Goal: Task Accomplishment & Management: Use online tool/utility

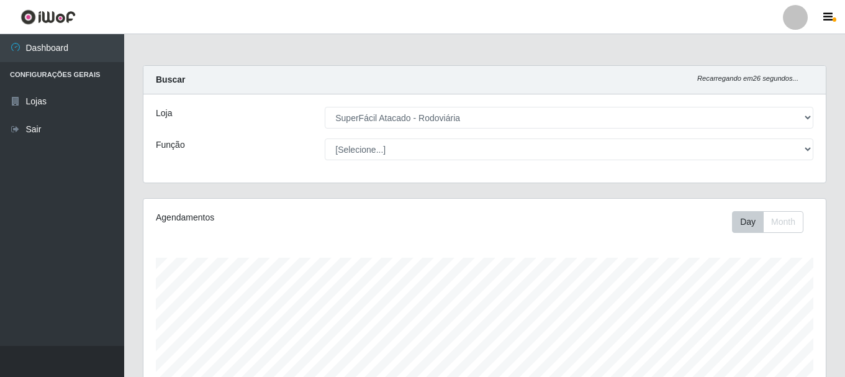
select select "400"
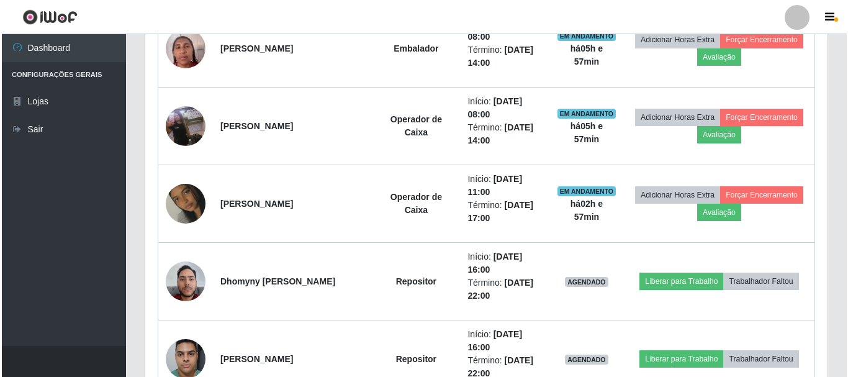
scroll to position [537, 0]
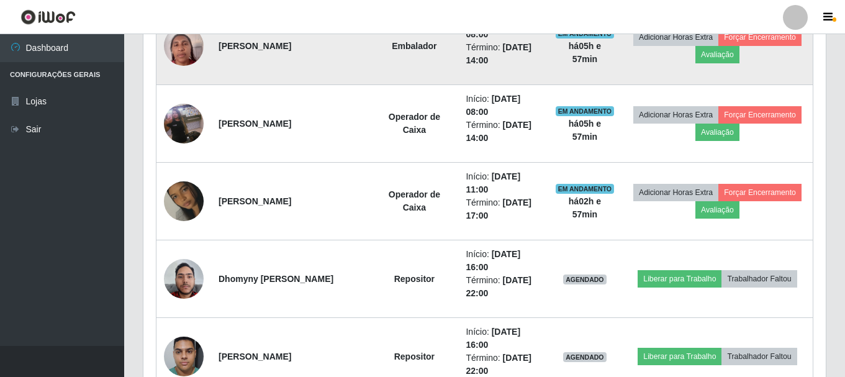
click at [181, 48] on img at bounding box center [184, 45] width 40 height 53
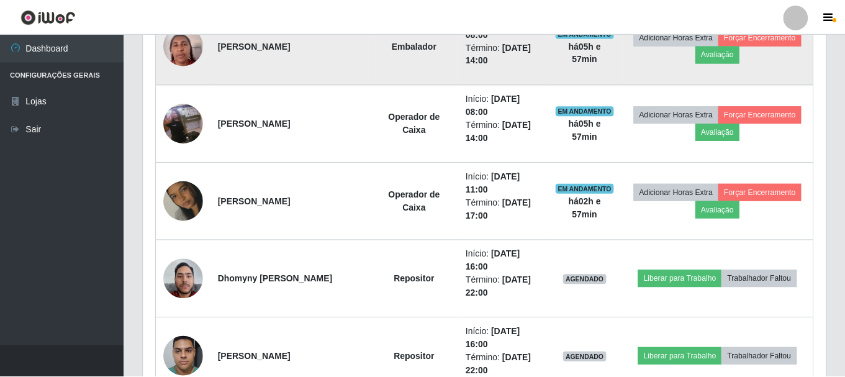
scroll to position [258, 676]
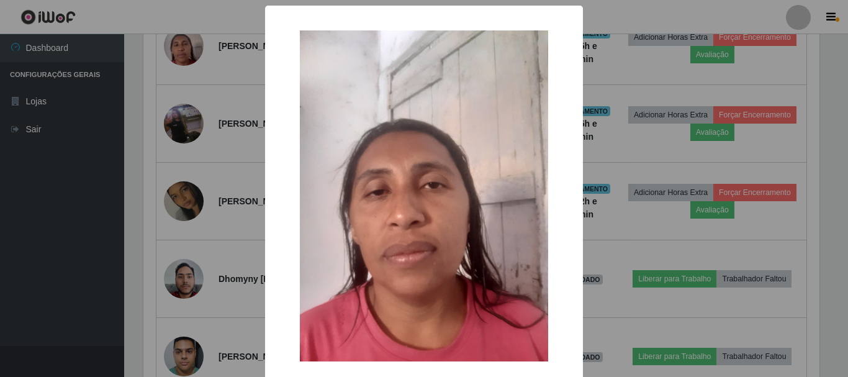
click at [71, 201] on div "× OK Cancel" at bounding box center [424, 188] width 848 height 377
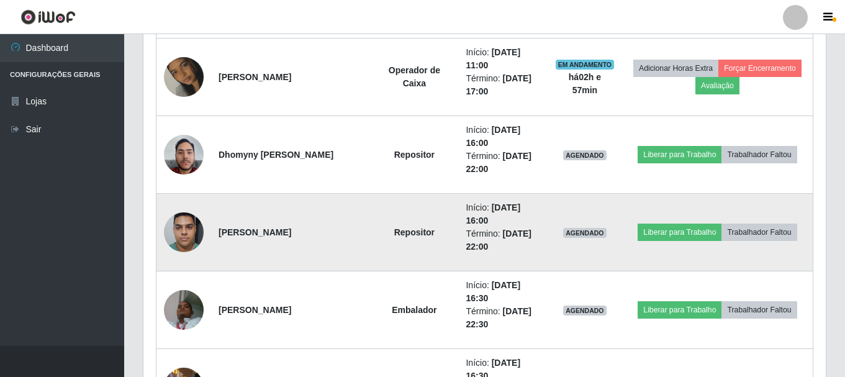
scroll to position [723, 0]
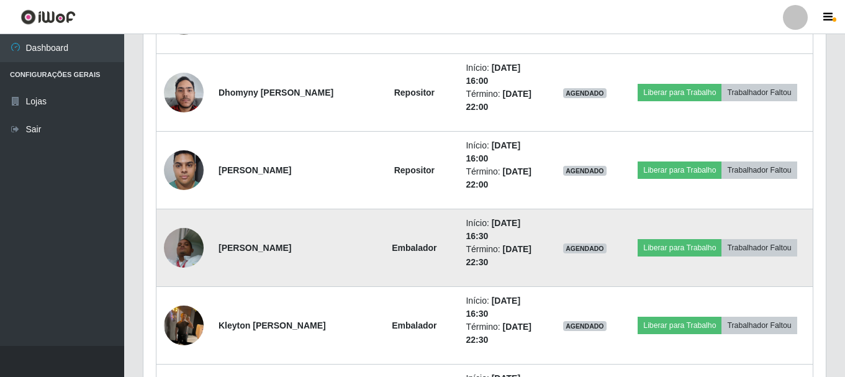
click at [176, 250] on img at bounding box center [184, 247] width 40 height 53
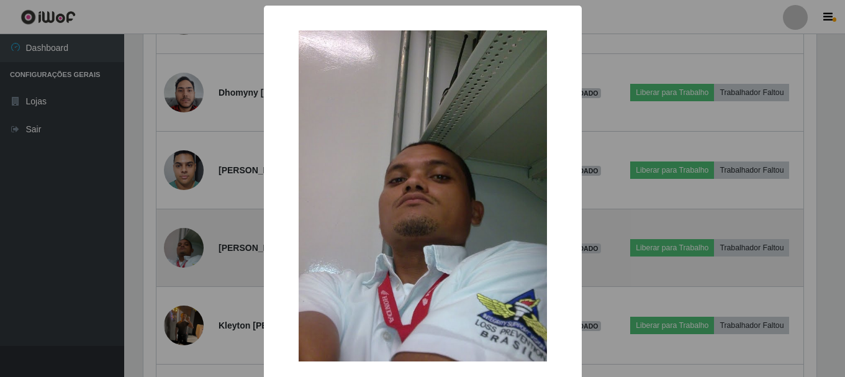
scroll to position [258, 676]
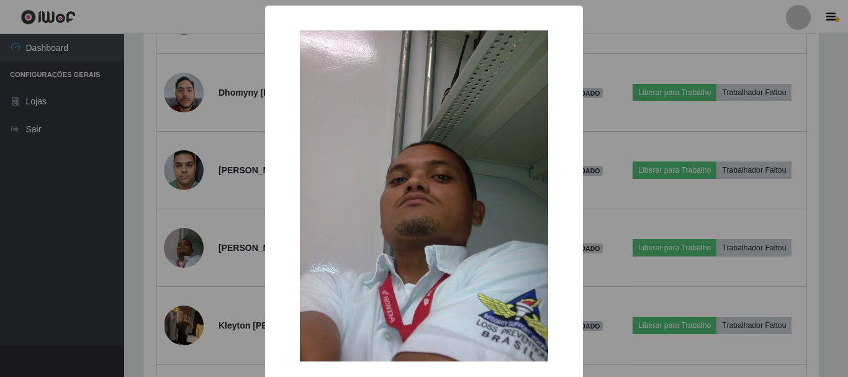
click at [58, 263] on div "× OK Cancel" at bounding box center [424, 188] width 848 height 377
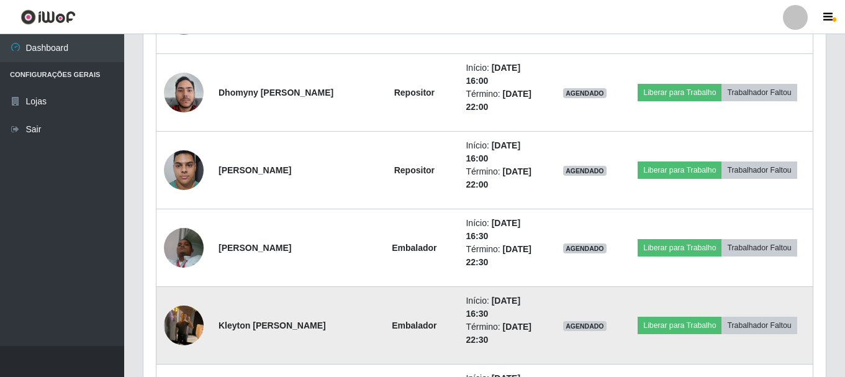
scroll to position [785, 0]
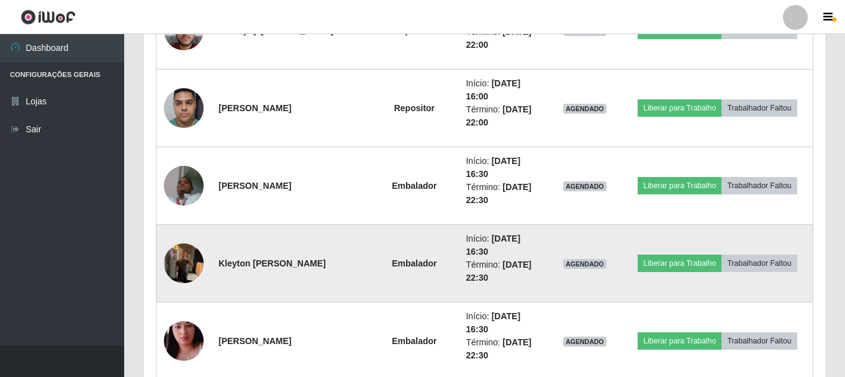
click at [181, 275] on img at bounding box center [184, 262] width 40 height 53
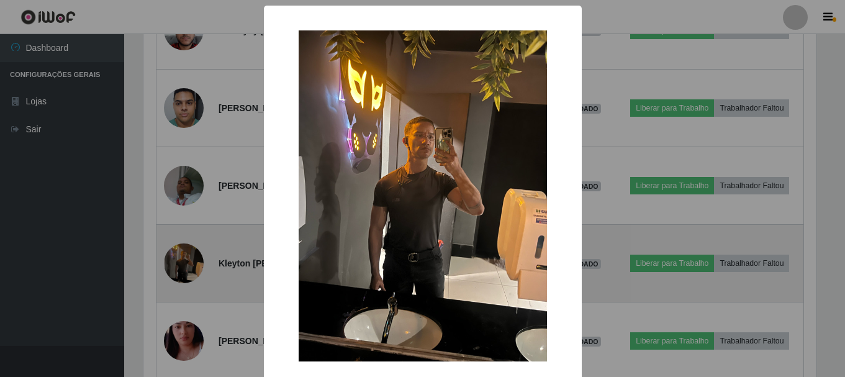
scroll to position [258, 676]
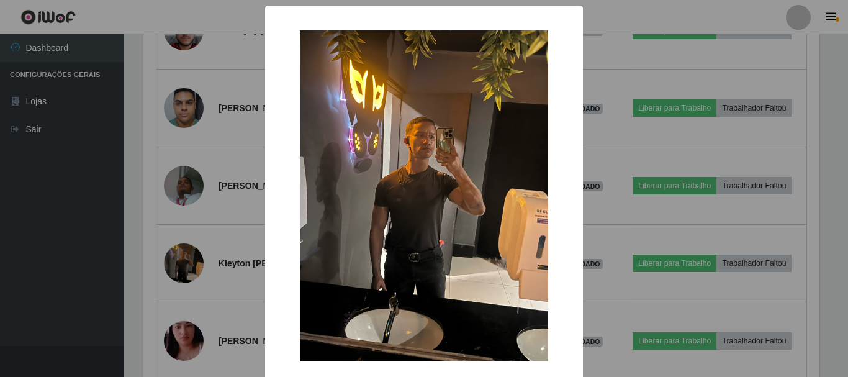
click at [562, 20] on div "×" at bounding box center [423, 196] width 293 height 356
click at [665, 68] on div "× OK Cancel" at bounding box center [424, 188] width 848 height 377
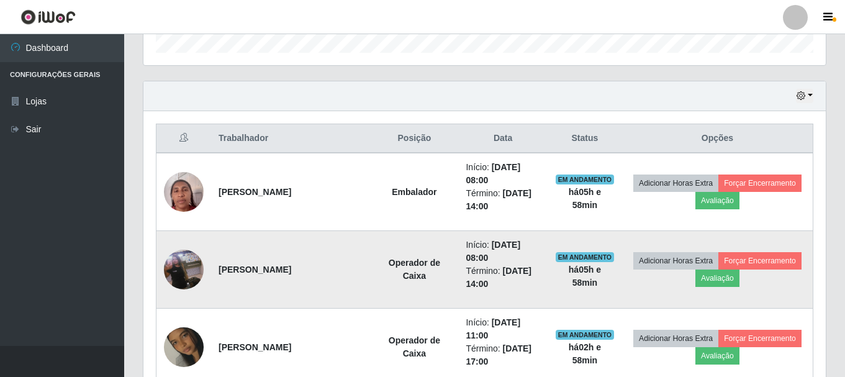
scroll to position [413, 0]
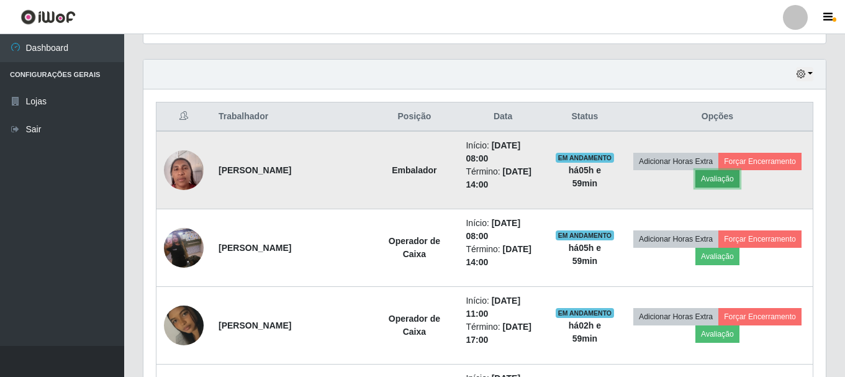
click at [721, 181] on button "Avaliação" at bounding box center [717, 178] width 44 height 17
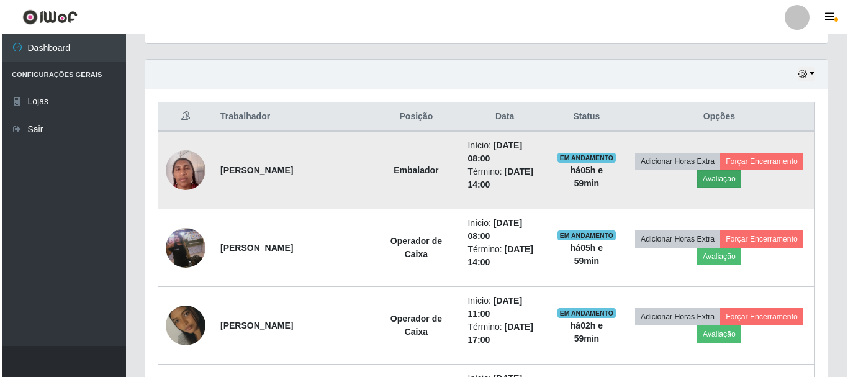
scroll to position [258, 676]
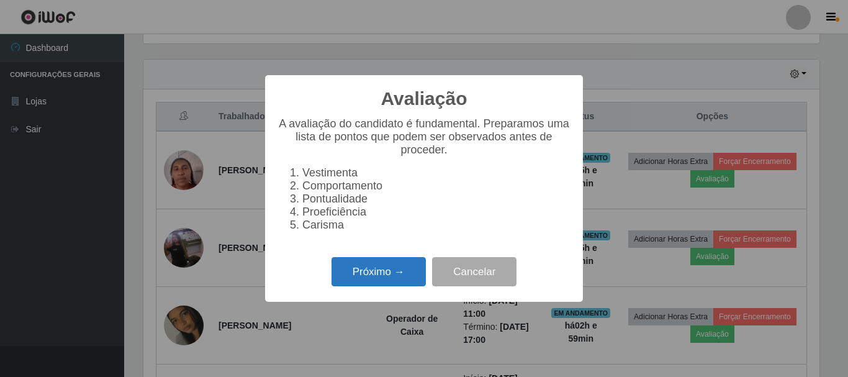
click at [398, 282] on button "Próximo →" at bounding box center [378, 271] width 94 height 29
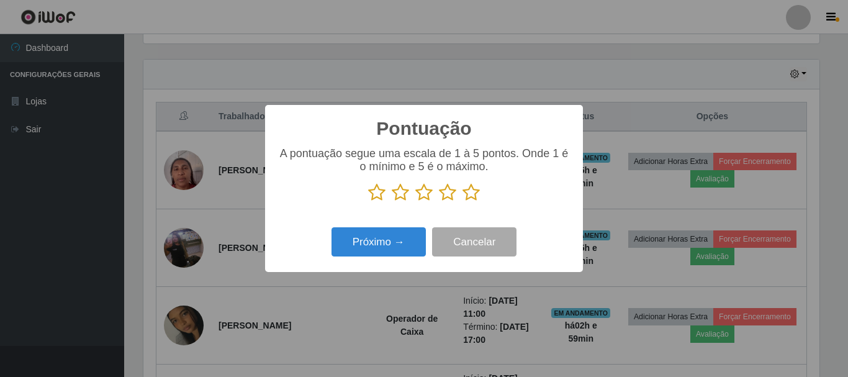
click at [473, 187] on icon at bounding box center [470, 192] width 17 height 19
click at [462, 202] on input "radio" at bounding box center [462, 202] width 0 height 0
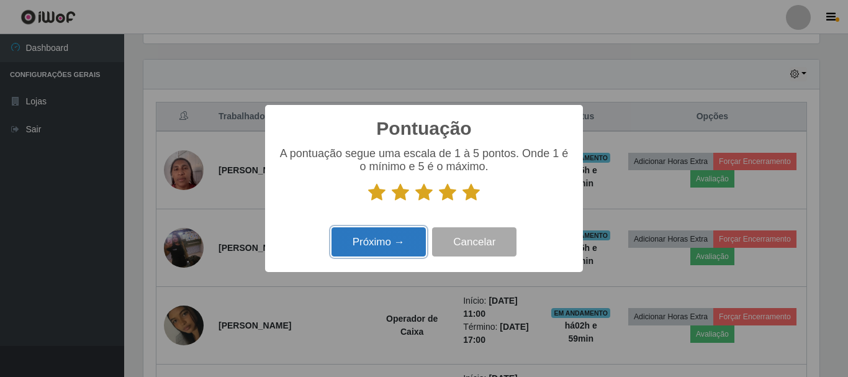
click at [368, 238] on button "Próximo →" at bounding box center [378, 241] width 94 height 29
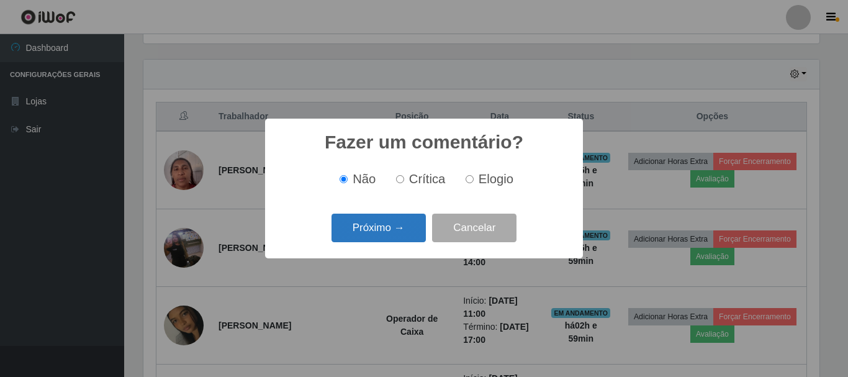
click at [405, 227] on button "Próximo →" at bounding box center [378, 227] width 94 height 29
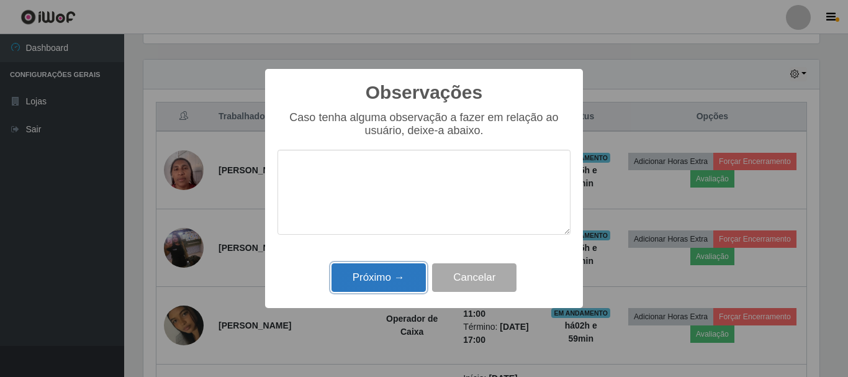
click at [404, 275] on button "Próximo →" at bounding box center [378, 277] width 94 height 29
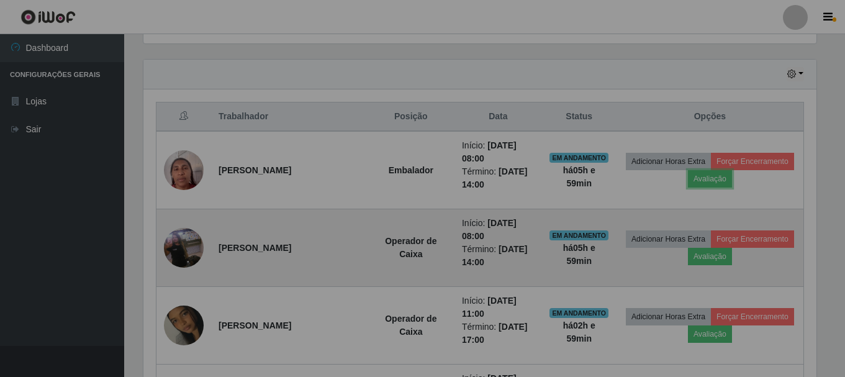
scroll to position [258, 682]
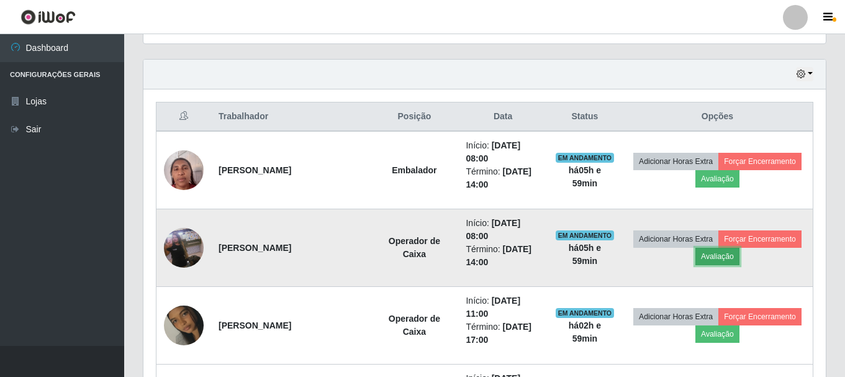
click at [711, 258] on button "Avaliação" at bounding box center [717, 256] width 44 height 17
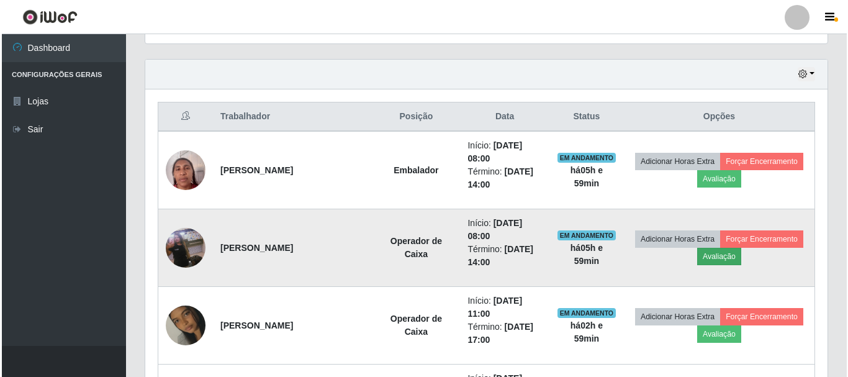
scroll to position [258, 676]
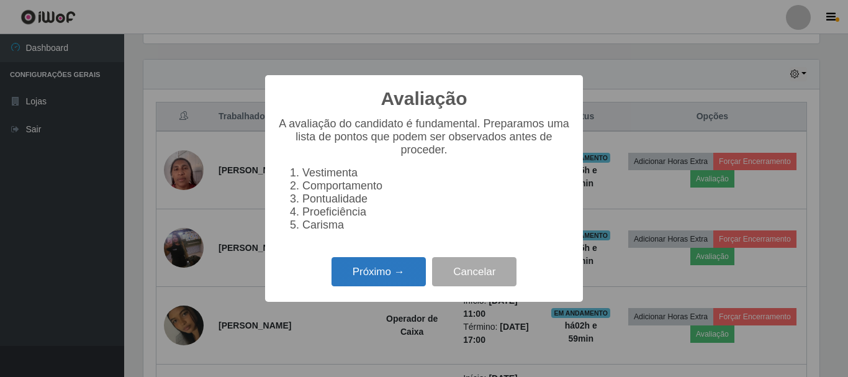
click at [380, 269] on button "Próximo →" at bounding box center [378, 271] width 94 height 29
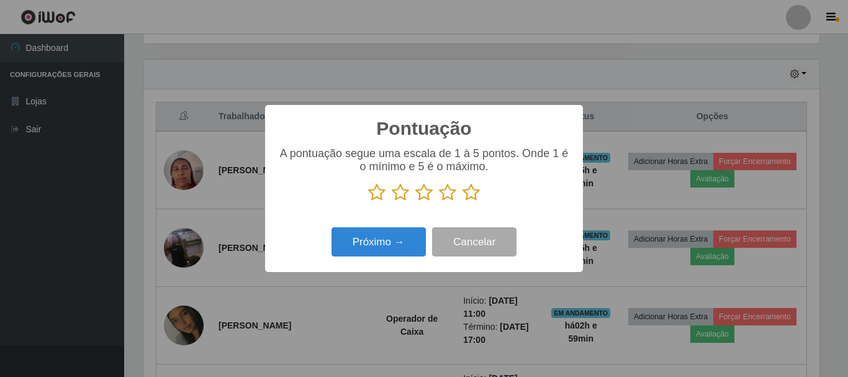
click at [467, 197] on icon at bounding box center [470, 192] width 17 height 19
click at [462, 202] on input "radio" at bounding box center [462, 202] width 0 height 0
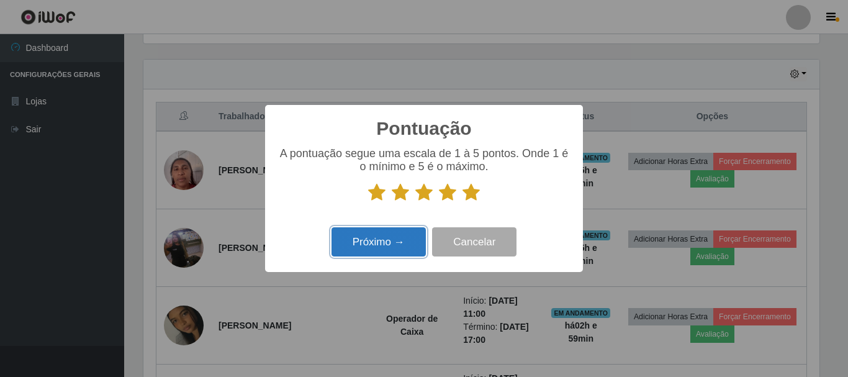
click at [403, 243] on button "Próximo →" at bounding box center [378, 241] width 94 height 29
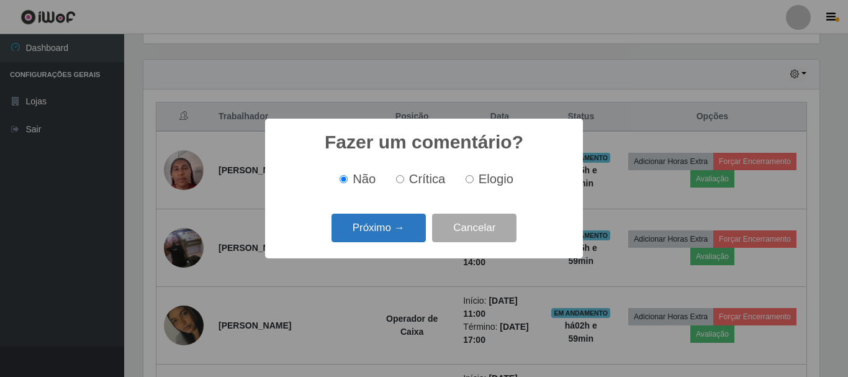
click at [395, 235] on button "Próximo →" at bounding box center [378, 227] width 94 height 29
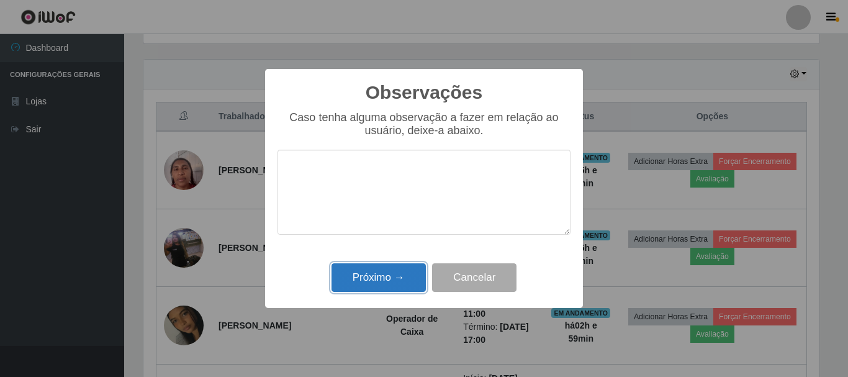
click at [384, 276] on button "Próximo →" at bounding box center [378, 277] width 94 height 29
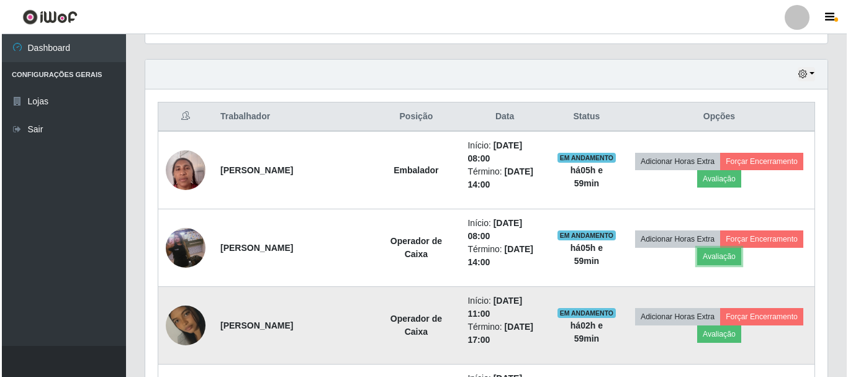
scroll to position [258, 682]
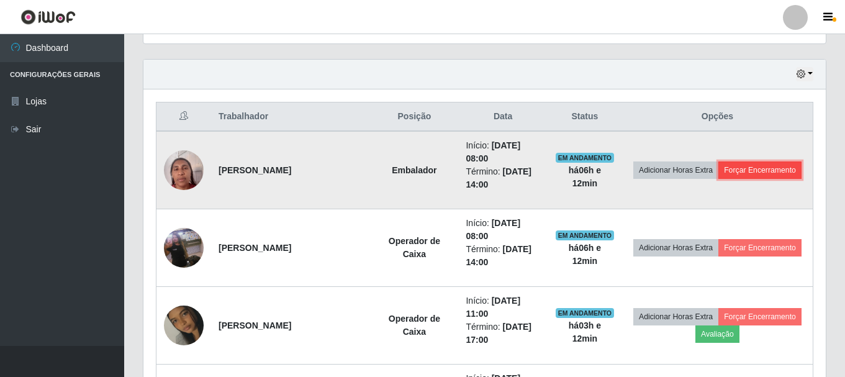
click at [759, 167] on button "Forçar Encerramento" at bounding box center [759, 169] width 83 height 17
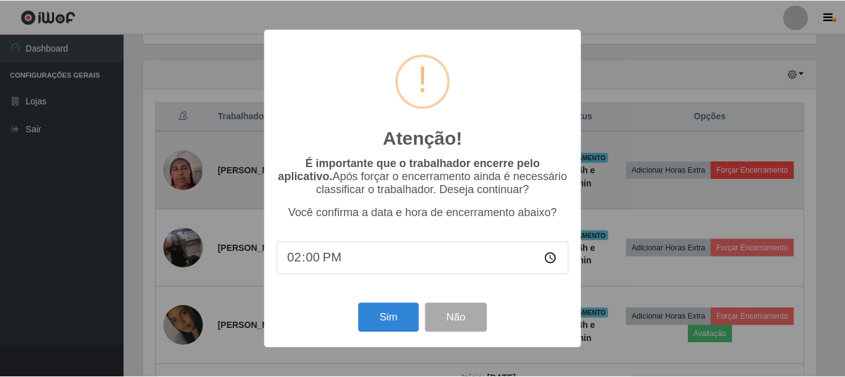
scroll to position [258, 676]
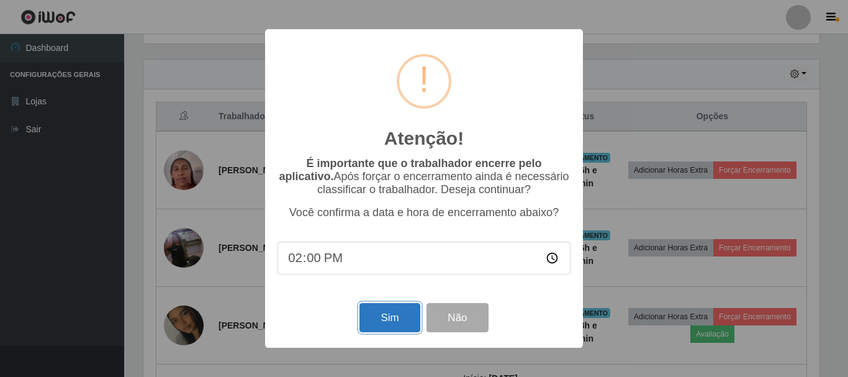
click at [366, 317] on button "Sim" at bounding box center [389, 317] width 60 height 29
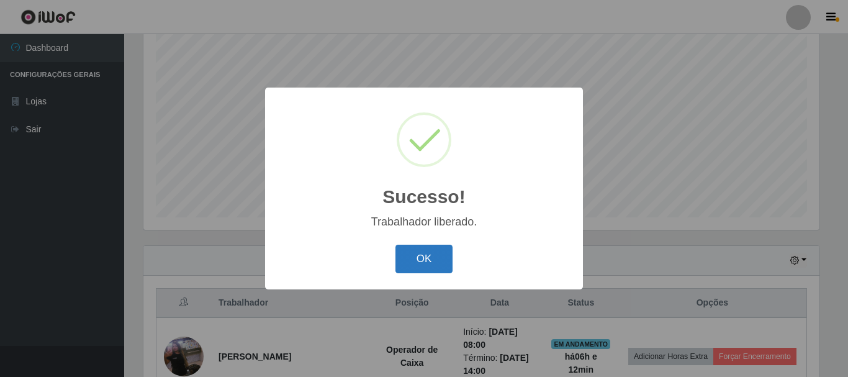
click at [425, 260] on button "OK" at bounding box center [424, 259] width 58 height 29
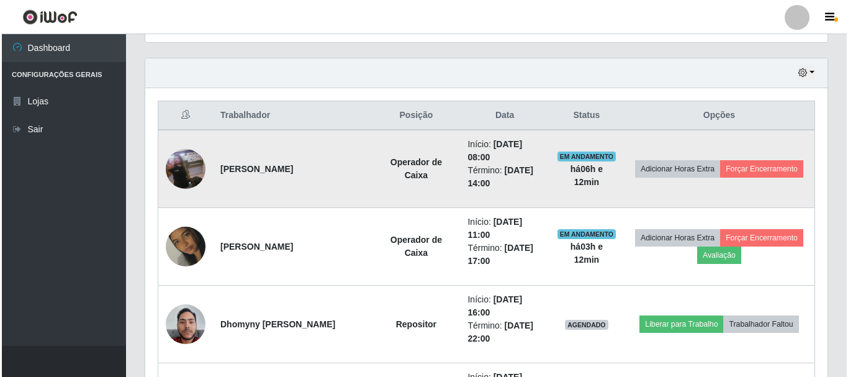
scroll to position [413, 0]
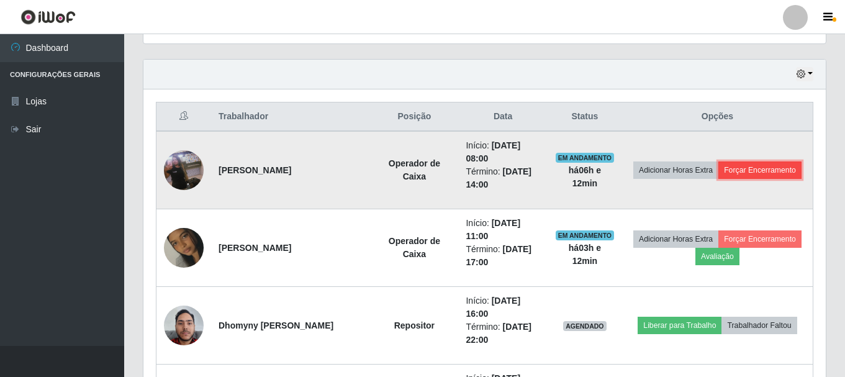
click at [745, 171] on button "Forçar Encerramento" at bounding box center [759, 169] width 83 height 17
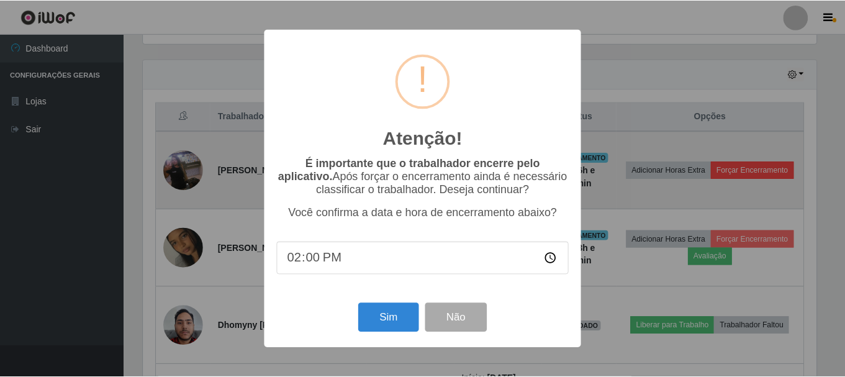
scroll to position [258, 676]
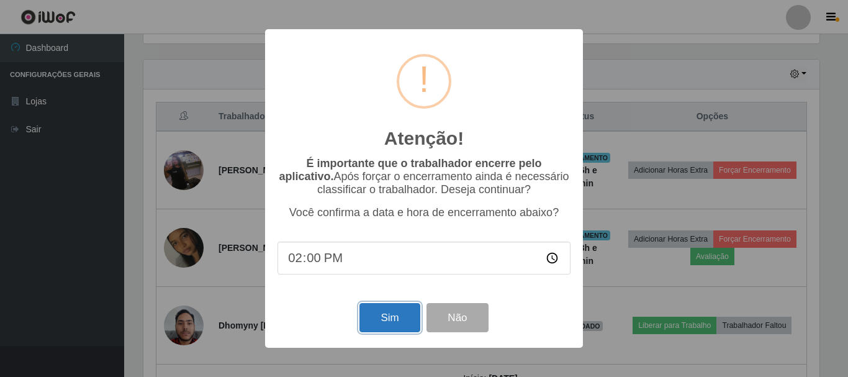
click at [384, 320] on button "Sim" at bounding box center [389, 317] width 60 height 29
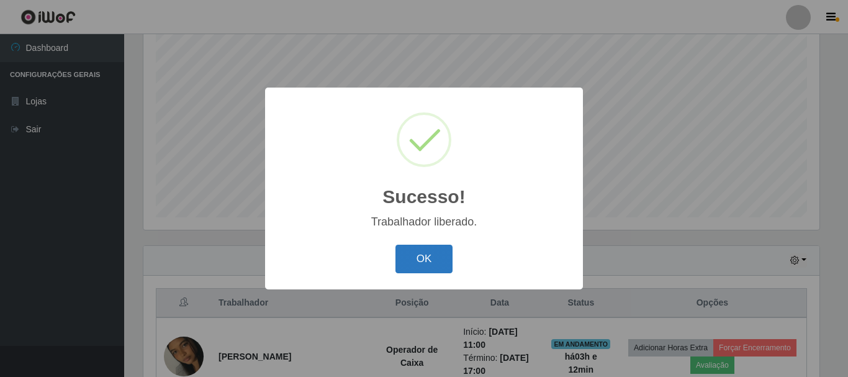
click at [441, 259] on button "OK" at bounding box center [424, 259] width 58 height 29
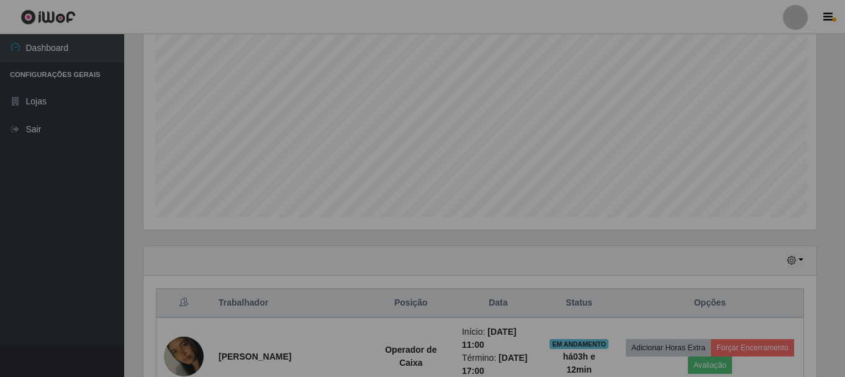
scroll to position [258, 682]
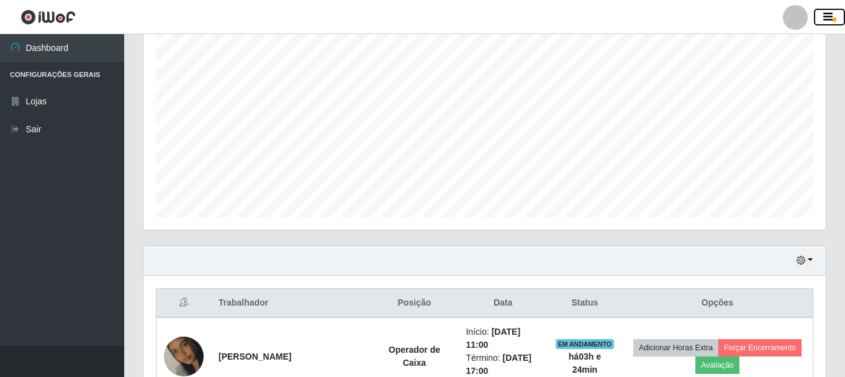
click at [825, 16] on icon "button" at bounding box center [827, 17] width 9 height 11
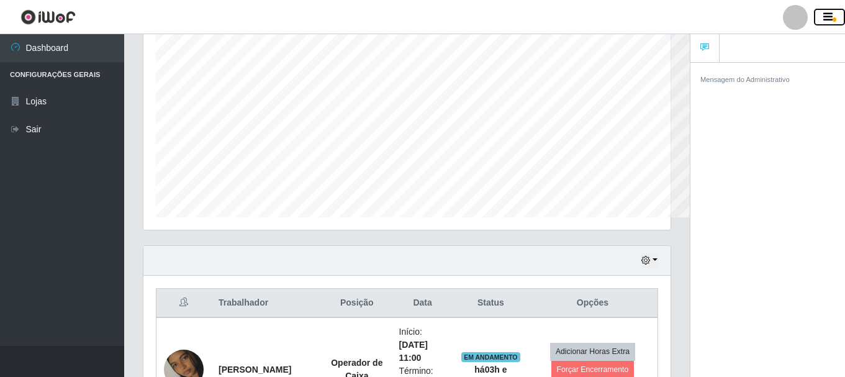
scroll to position [620370, 620100]
click at [796, 11] on div at bounding box center [795, 17] width 25 height 25
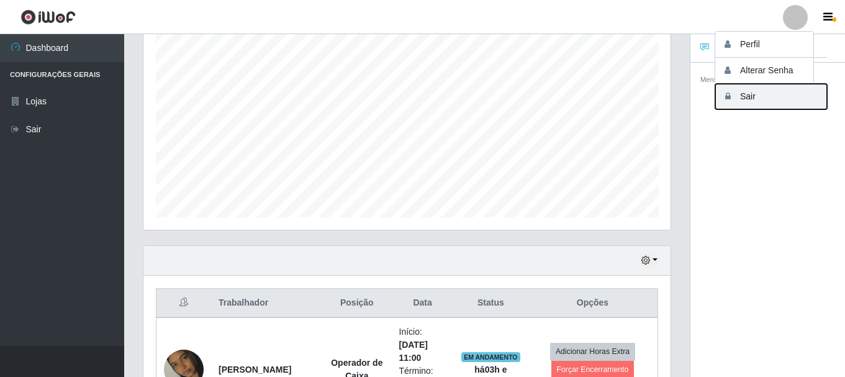
click at [745, 97] on button "Sair" at bounding box center [771, 96] width 112 height 25
